Goal: Task Accomplishment & Management: Manage account settings

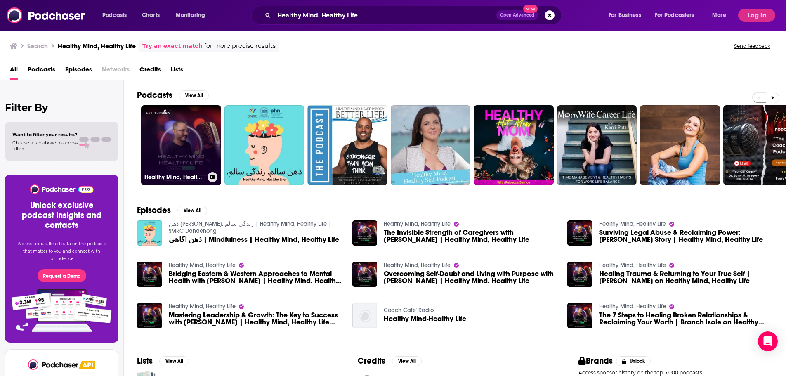
click at [195, 165] on link "Healthy Mind, Healthy Life" at bounding box center [181, 145] width 80 height 80
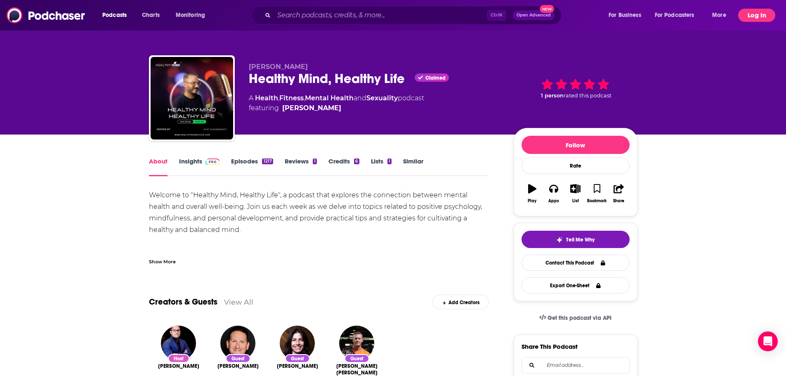
click at [746, 15] on button "Log In" at bounding box center [756, 15] width 37 height 13
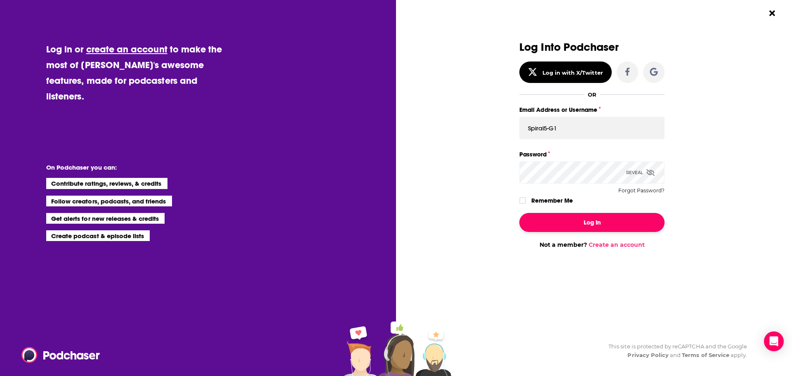
click at [575, 219] on button "Log In" at bounding box center [591, 222] width 145 height 19
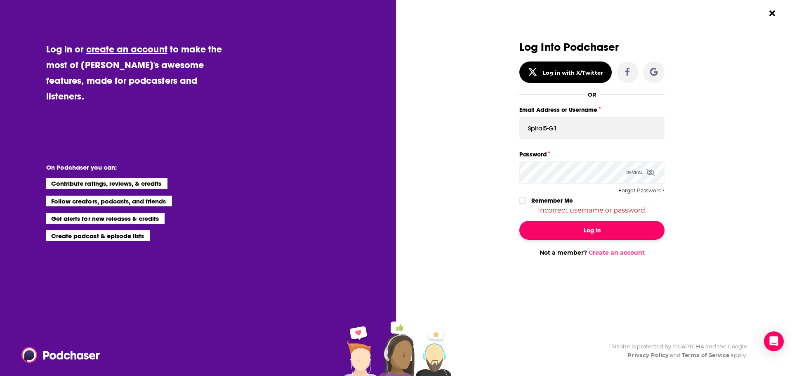
click at [570, 228] on button "Log In" at bounding box center [591, 230] width 145 height 19
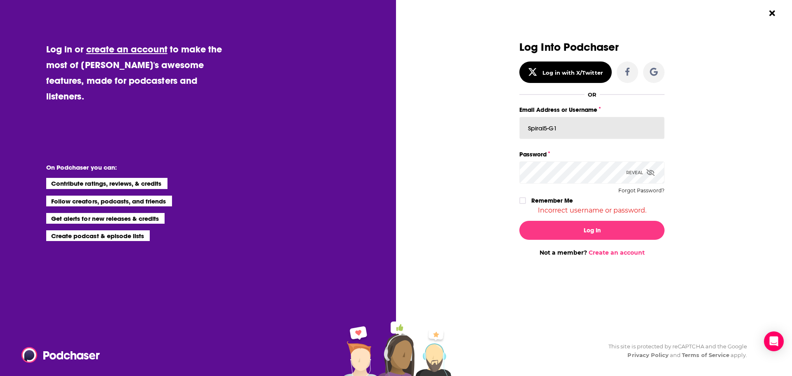
drag, startPoint x: 588, startPoint y: 127, endPoint x: 502, endPoint y: 115, distance: 86.7
click at [571, 123] on input "Spiral5-G1" at bounding box center [591, 128] width 145 height 22
click at [569, 132] on input "Spiral5-G1" at bounding box center [591, 128] width 145 height 22
drag, startPoint x: 586, startPoint y: 131, endPoint x: 395, endPoint y: 130, distance: 191.0
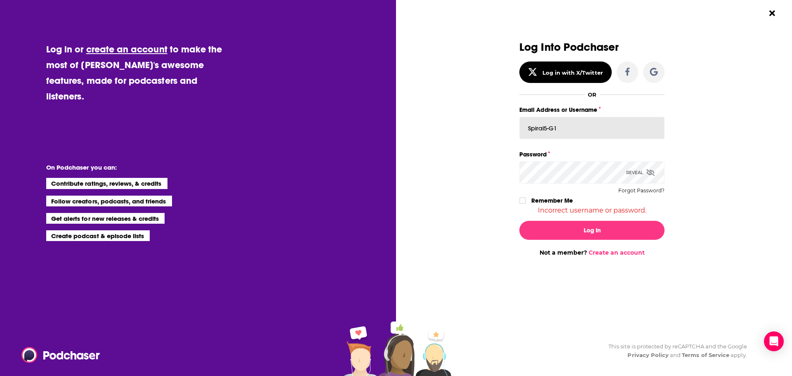
click at [395, 130] on div "Log in or create an account to make the most of [PERSON_NAME]'s awesome feature…" at bounding box center [396, 188] width 792 height 376
paste input "[PERSON_NAME][EMAIL_ADDRESS][DOMAIN_NAME]"
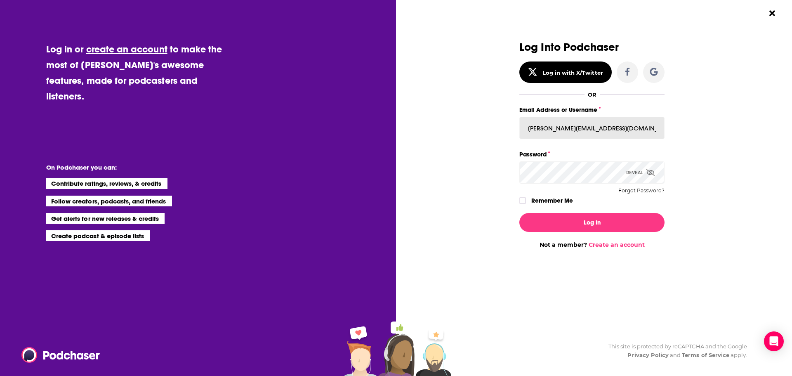
type input "[PERSON_NAME][EMAIL_ADDRESS][DOMAIN_NAME]"
click at [631, 172] on div "Reveal" at bounding box center [640, 172] width 28 height 22
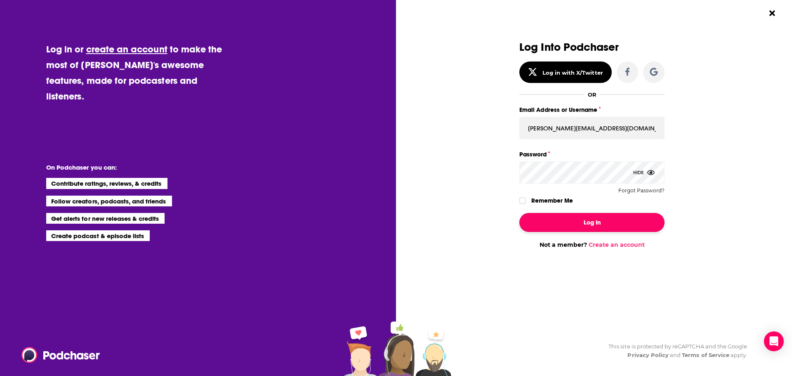
click at [534, 226] on button "Log In" at bounding box center [591, 222] width 145 height 19
